Goal: Communication & Community: Answer question/provide support

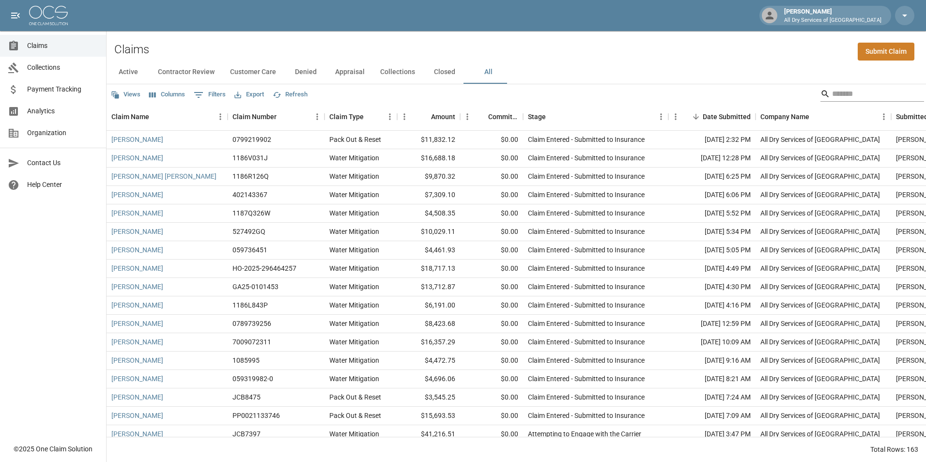
click at [864, 97] on input "Search" at bounding box center [870, 93] width 77 height 15
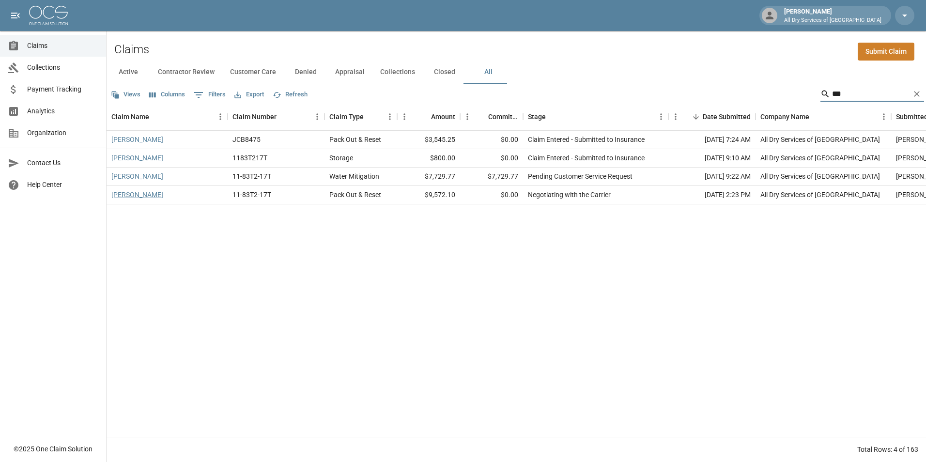
type input "***"
click at [122, 193] on link "[PERSON_NAME]" at bounding box center [137, 195] width 52 height 10
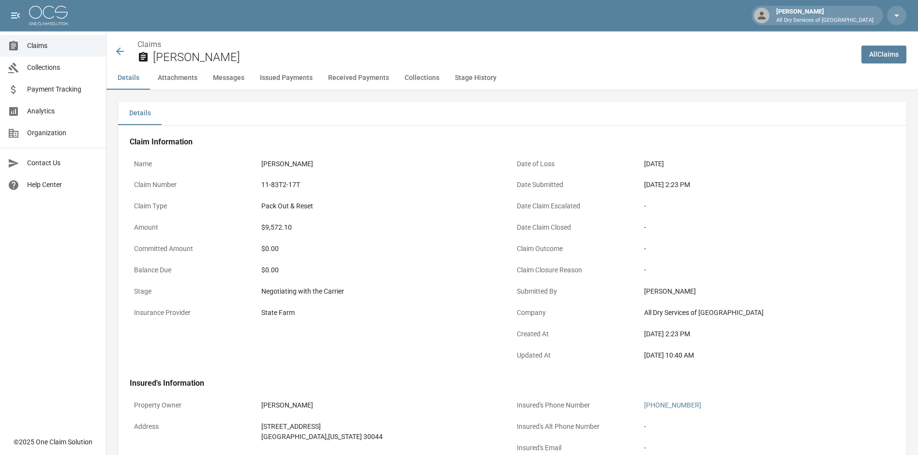
click at [234, 74] on button "Messages" at bounding box center [228, 77] width 47 height 23
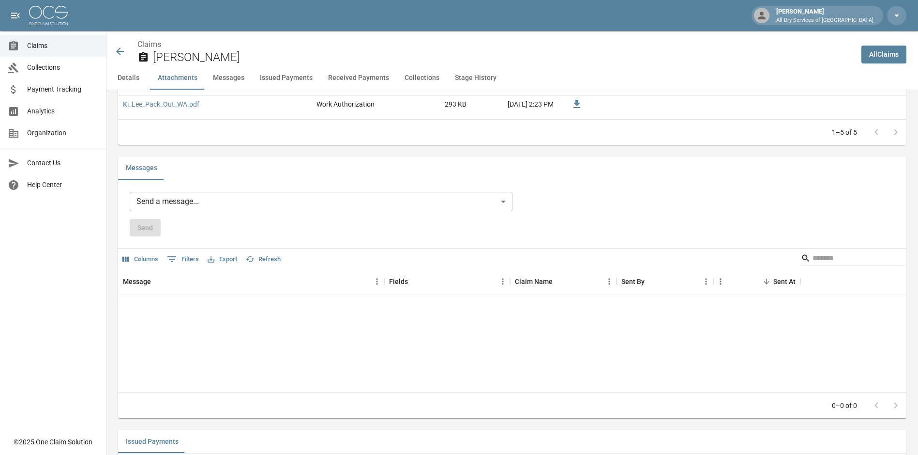
scroll to position [736, 0]
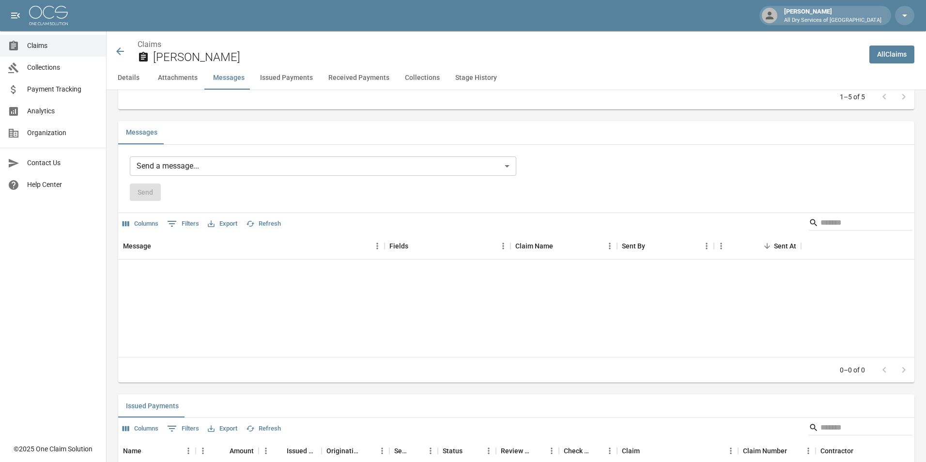
click at [214, 165] on body "[PERSON_NAME] All Dry Services of Atlanta Claims Collections Payment Tracking A…" at bounding box center [463, 238] width 926 height 1949
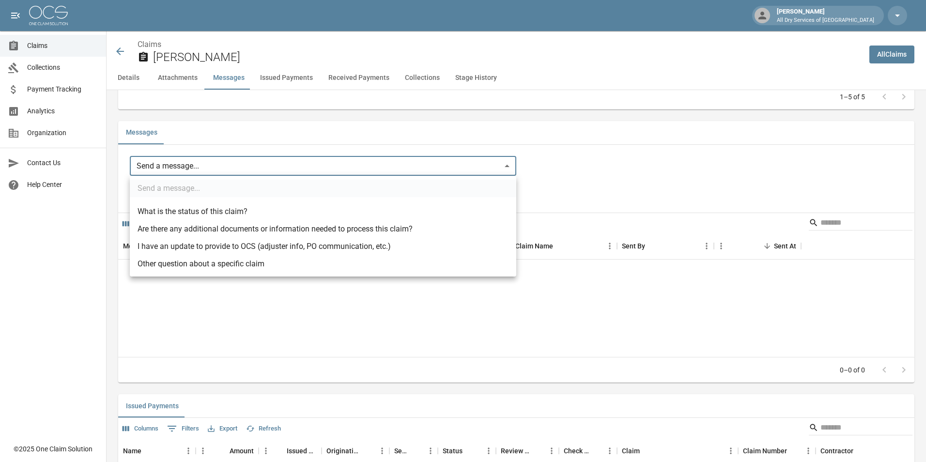
click at [203, 241] on li "I have an update to provide to OCS (adjuster info, PO communication, etc.)" at bounding box center [323, 246] width 386 height 17
type input "**********"
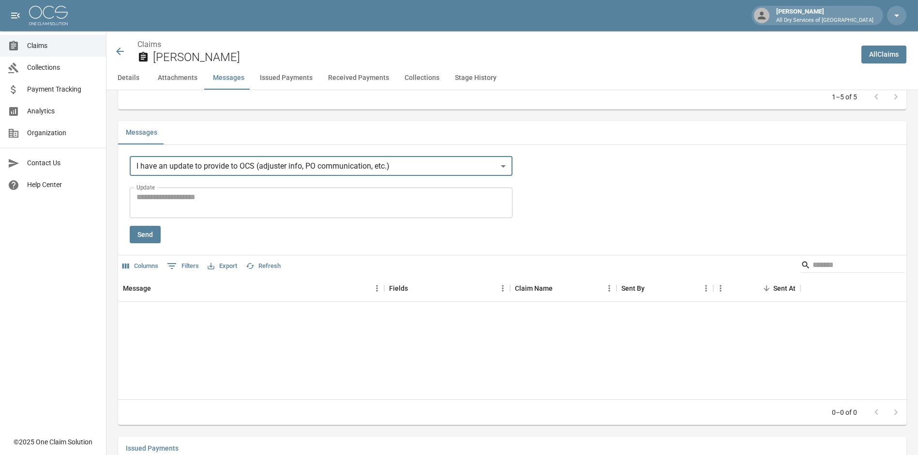
click at [162, 199] on textarea "Update" at bounding box center [321, 202] width 369 height 22
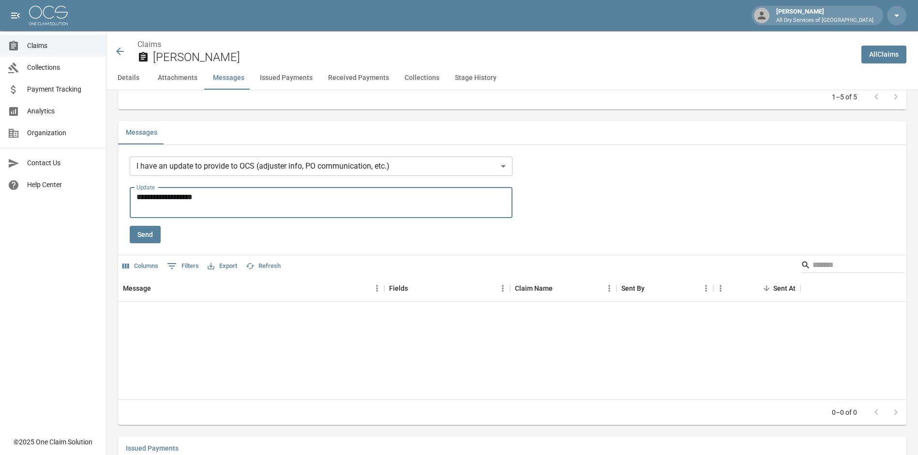
type textarea "**********"
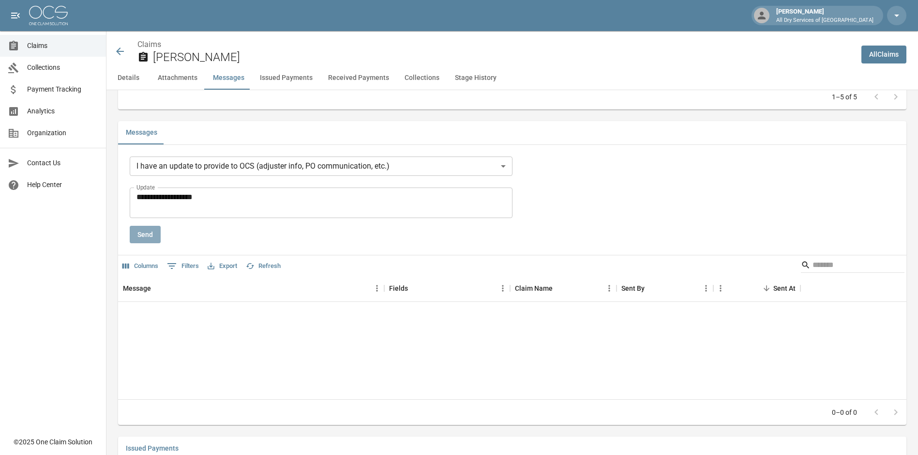
click at [144, 235] on button "Send" at bounding box center [145, 235] width 31 height 18
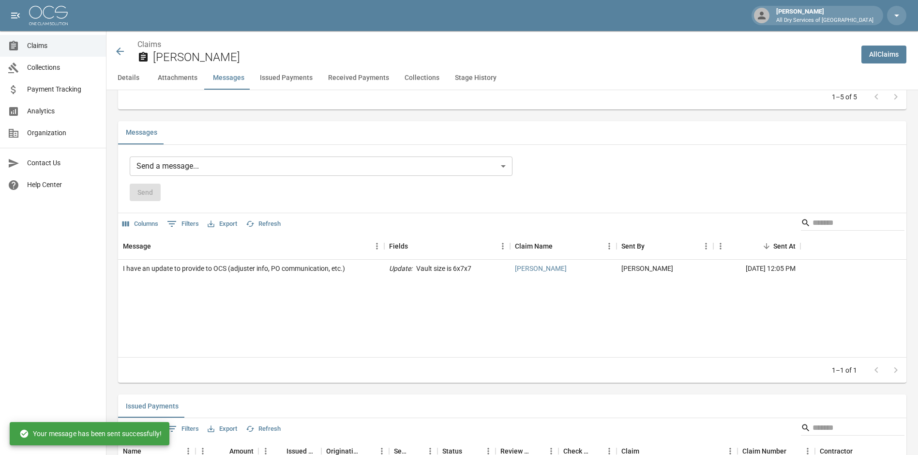
drag, startPoint x: 64, startPoint y: 46, endPoint x: 69, endPoint y: 44, distance: 5.8
click at [64, 46] on span "Claims" at bounding box center [62, 46] width 71 height 10
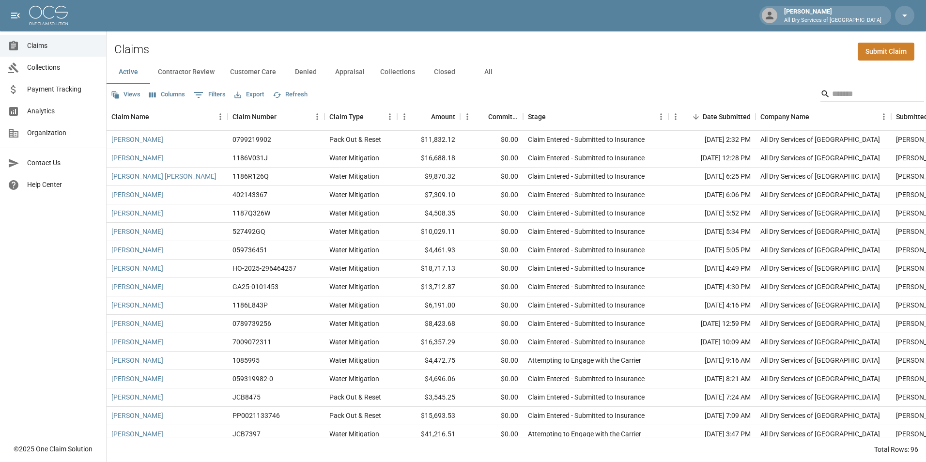
click at [485, 76] on button "All" at bounding box center [488, 72] width 44 height 23
click at [839, 92] on input "Search" at bounding box center [870, 93] width 77 height 15
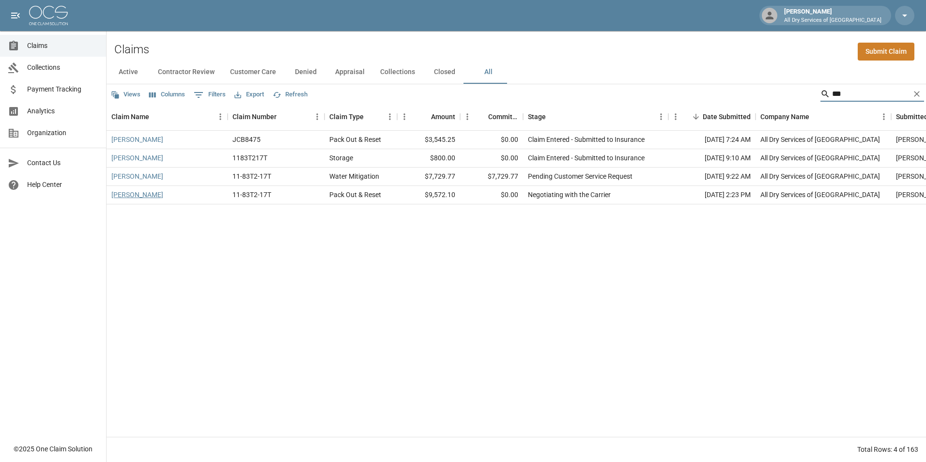
type input "***"
click at [121, 195] on link "[PERSON_NAME]" at bounding box center [137, 195] width 52 height 10
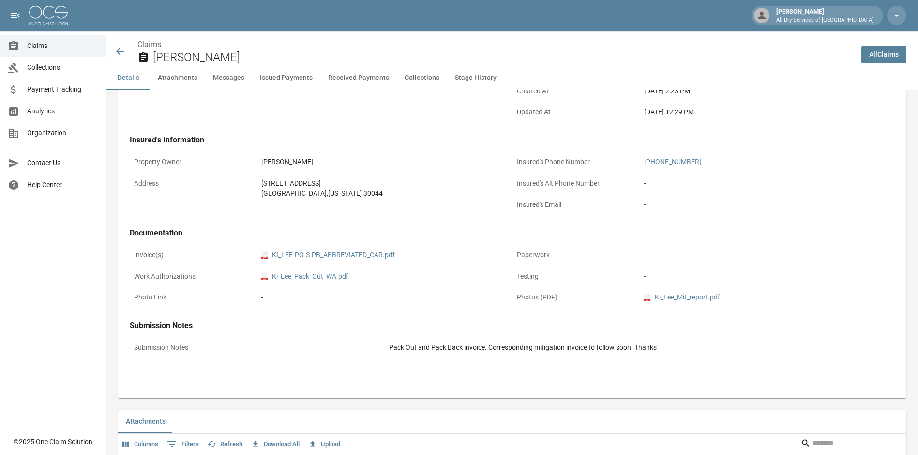
scroll to position [242, 0]
click at [194, 79] on button "Attachments" at bounding box center [177, 77] width 55 height 23
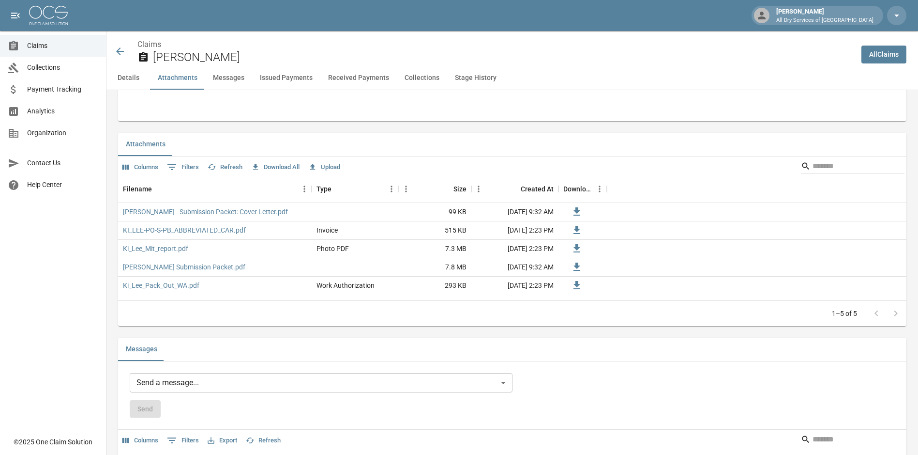
scroll to position [532, 0]
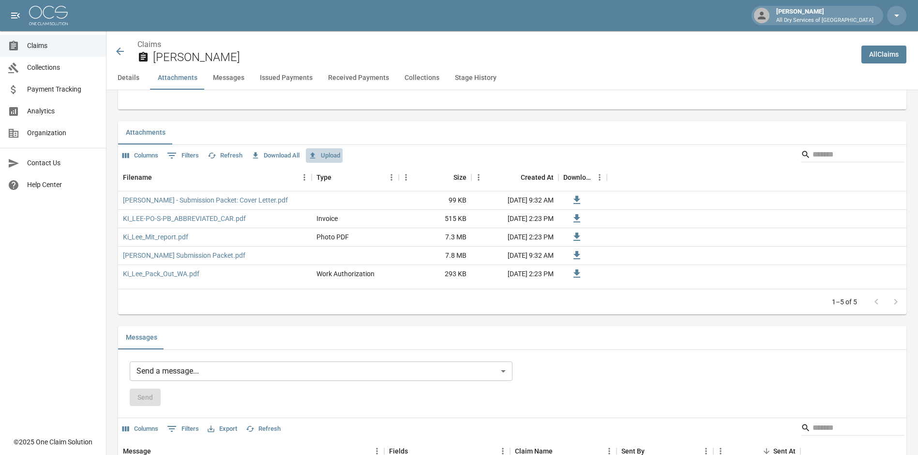
click at [334, 154] on button "Upload" at bounding box center [324, 155] width 37 height 15
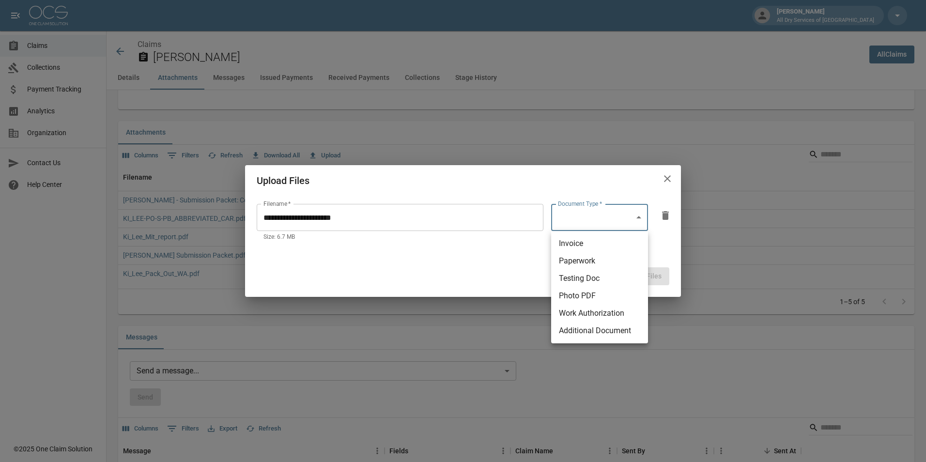
click at [640, 219] on body "[PERSON_NAME] All Dry Services of Atlanta Claims Collections Payment Tracking A…" at bounding box center [463, 442] width 926 height 1949
click at [624, 297] on li "Photo PDF" at bounding box center [599, 295] width 97 height 17
type input "**********"
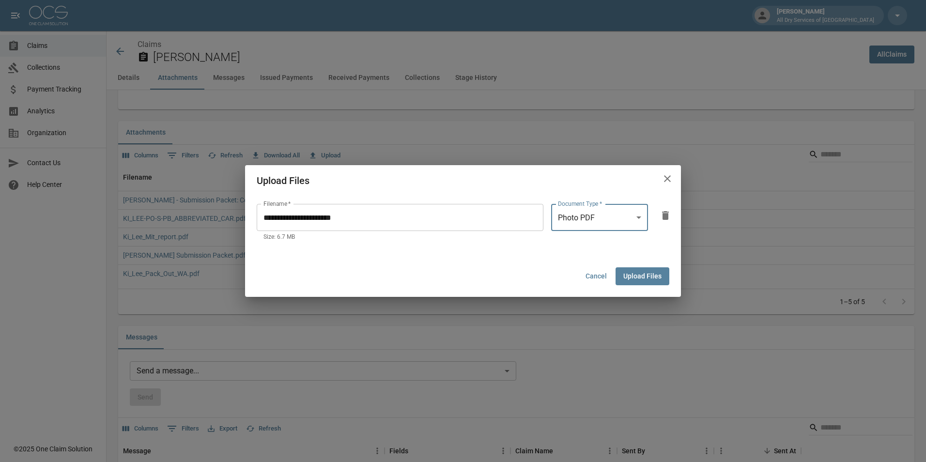
click at [638, 273] on button "Upload Files" at bounding box center [642, 276] width 54 height 18
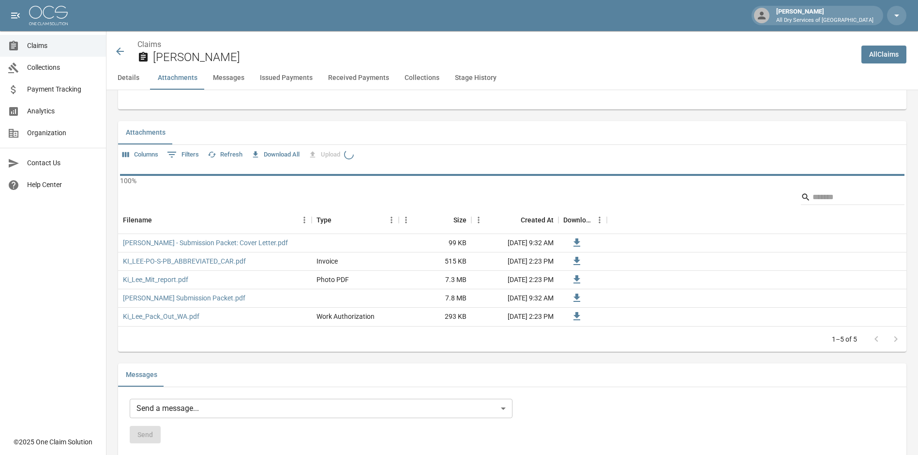
click at [230, 77] on button "Messages" at bounding box center [228, 77] width 47 height 23
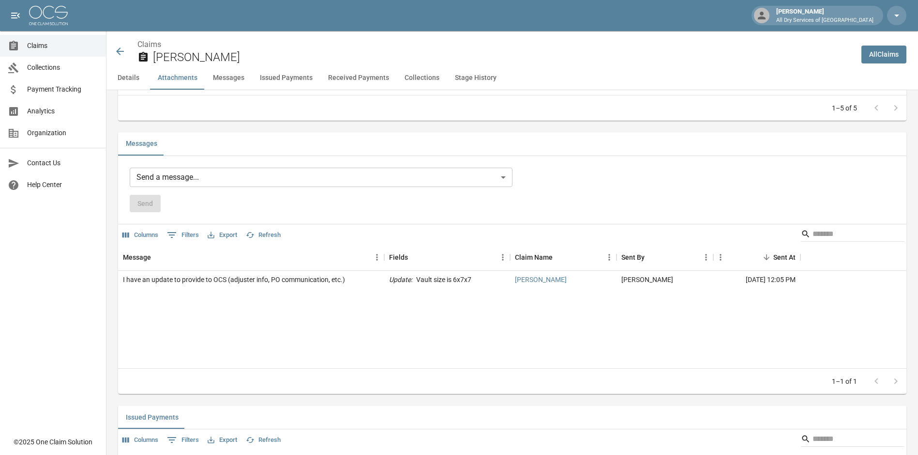
scroll to position [774, 0]
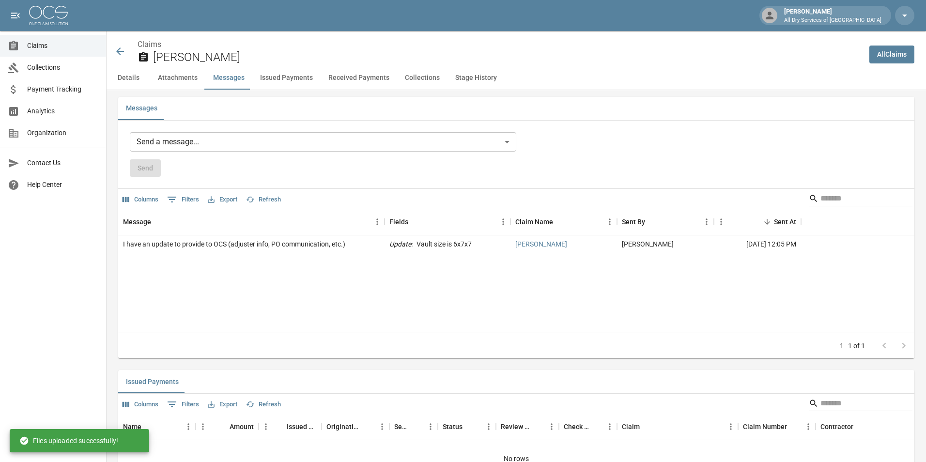
click at [163, 139] on body "[PERSON_NAME] All Dry Services of Atlanta Claims Collections Payment Tracking A…" at bounding box center [463, 207] width 926 height 1962
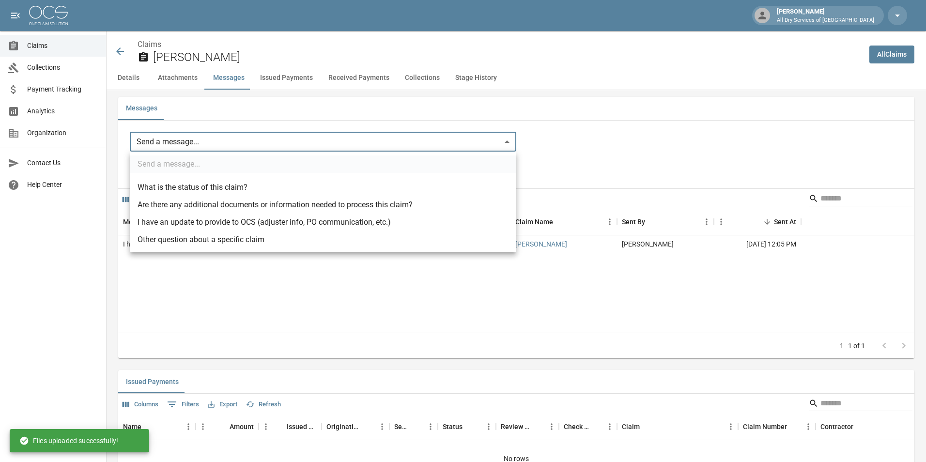
click at [181, 218] on li "I have an update to provide to OCS (adjuster info, PO communication, etc.)" at bounding box center [323, 222] width 386 height 17
type input "**********"
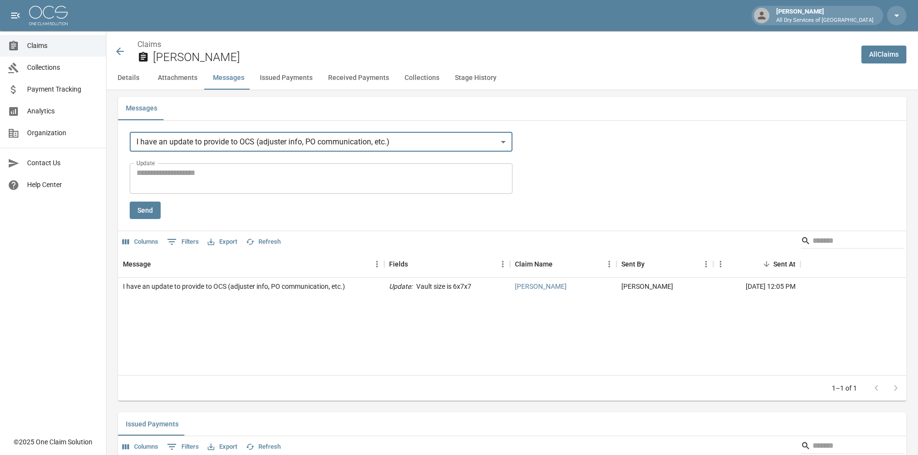
click at [183, 173] on textarea "Update" at bounding box center [321, 178] width 369 height 22
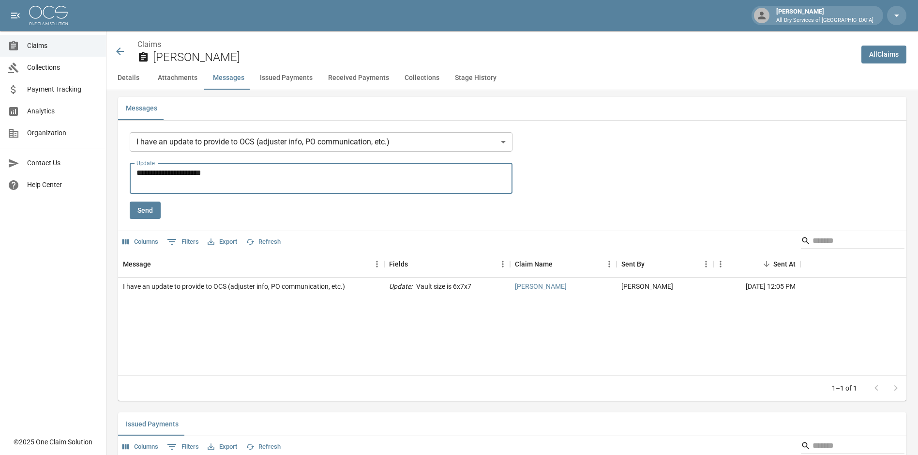
type textarea "**********"
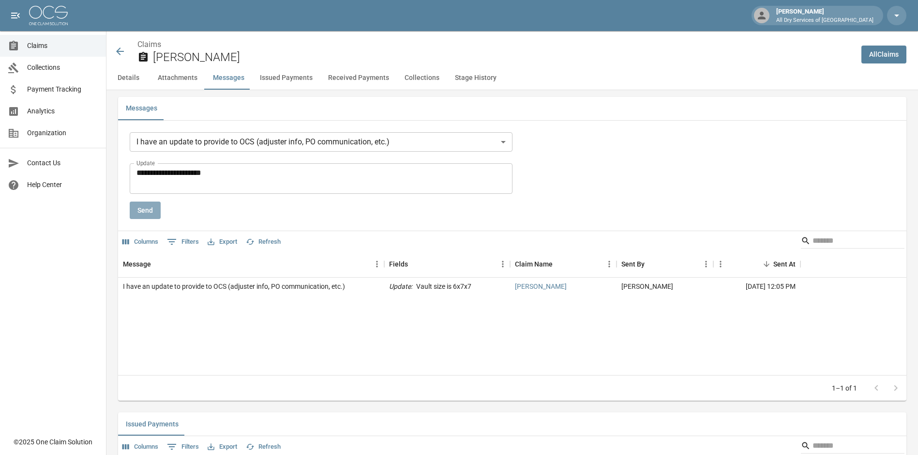
click at [144, 207] on button "Send" at bounding box center [145, 210] width 31 height 18
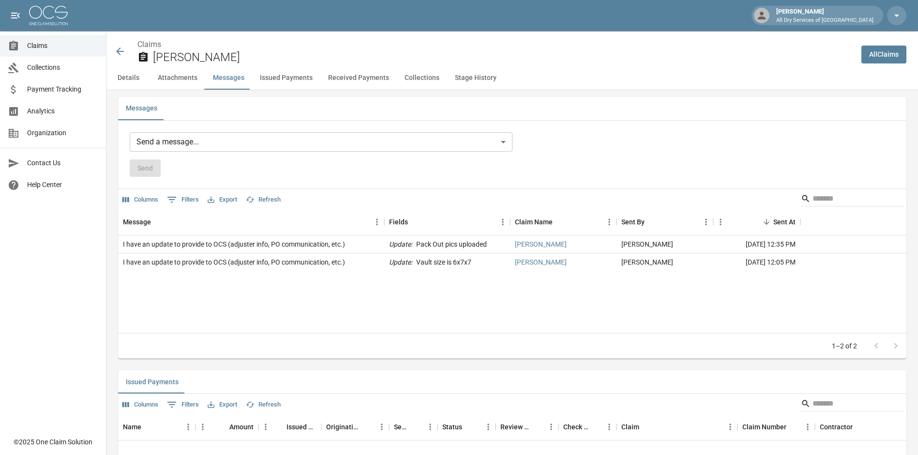
click at [63, 44] on span "Claims" at bounding box center [62, 46] width 71 height 10
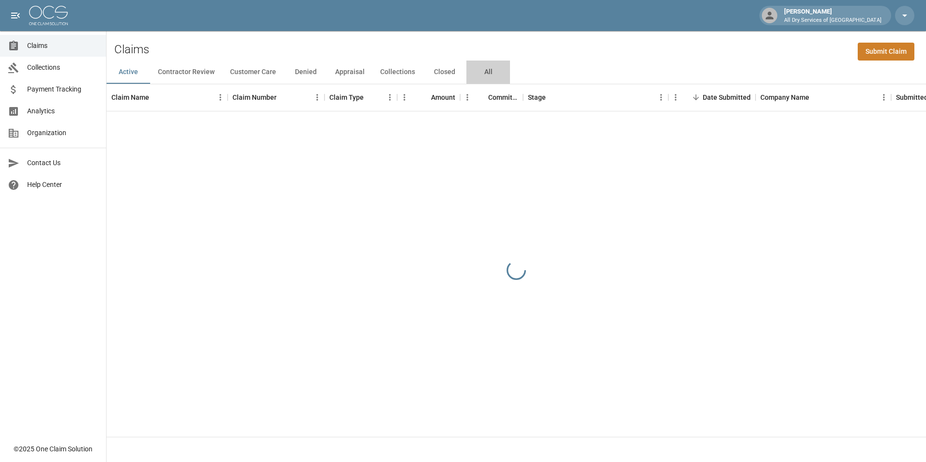
click at [482, 76] on button "All" at bounding box center [488, 72] width 44 height 23
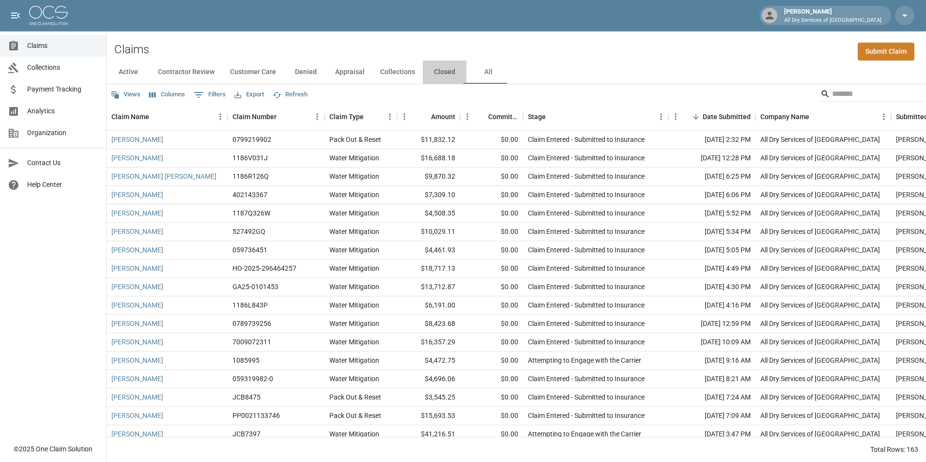
click at [445, 67] on button "Closed" at bounding box center [445, 72] width 44 height 23
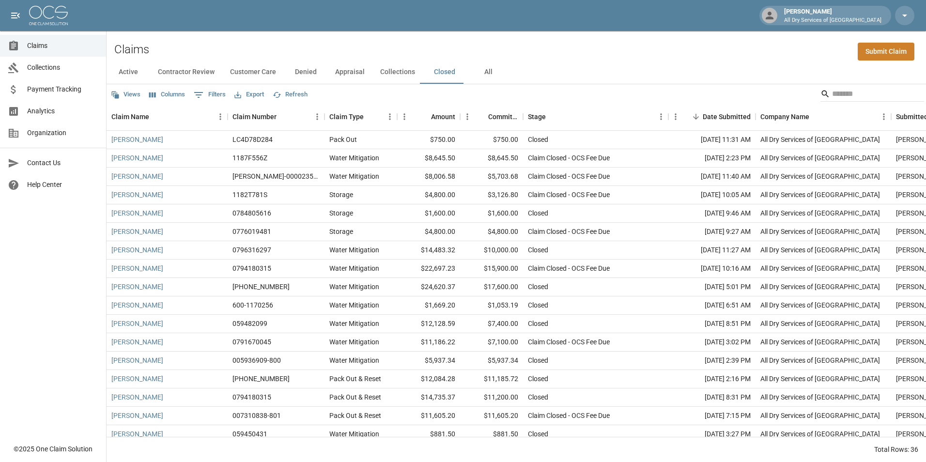
click at [80, 111] on span "Analytics" at bounding box center [62, 111] width 71 height 10
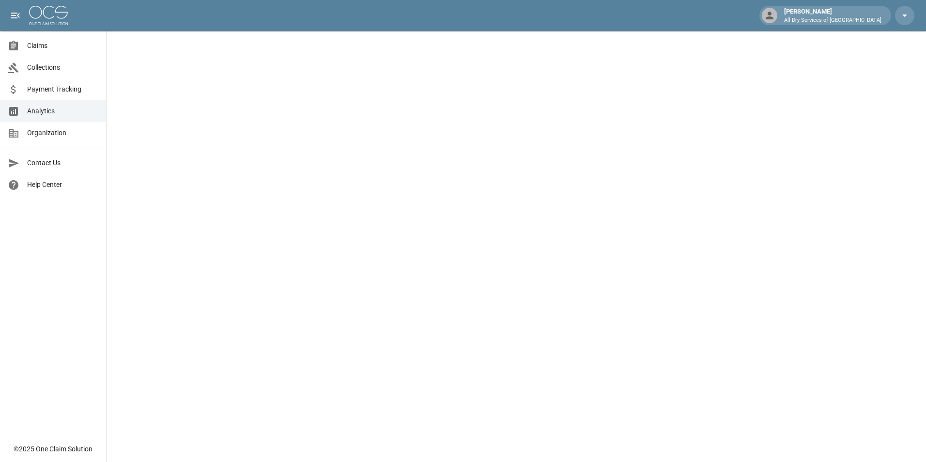
click at [67, 45] on span "Claims" at bounding box center [62, 46] width 71 height 10
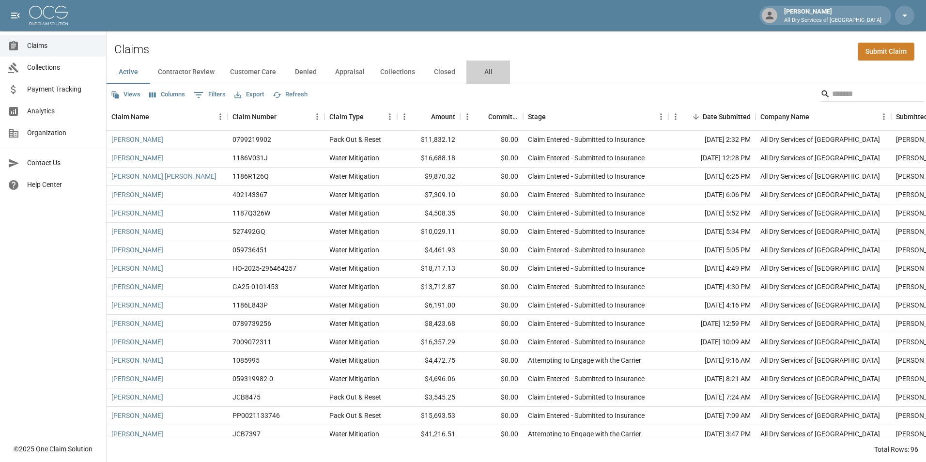
click at [487, 70] on button "All" at bounding box center [488, 72] width 44 height 23
